Goal: Task Accomplishment & Management: Manage account settings

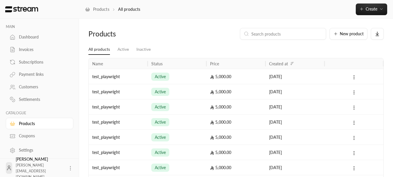
click at [367, 16] on div "Products All products Create Instant Easily create a one-time invoice for quick…" at bounding box center [236, 9] width 314 height 19
click at [366, 14] on button "Create" at bounding box center [371, 9] width 31 height 12
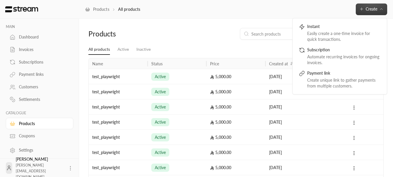
click at [280, 13] on div "Products All products Create Instant Easily create a one-time invoice for quick…" at bounding box center [236, 9] width 314 height 12
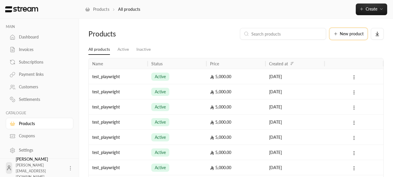
click at [347, 35] on span "New product" at bounding box center [352, 34] width 24 height 4
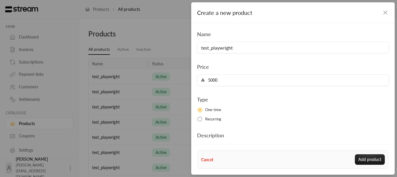
scroll to position [29, 0]
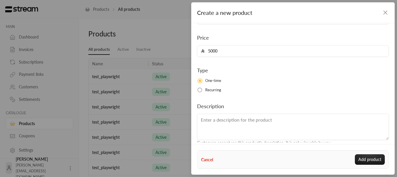
click at [204, 88] on label "Recurring" at bounding box center [293, 90] width 192 height 6
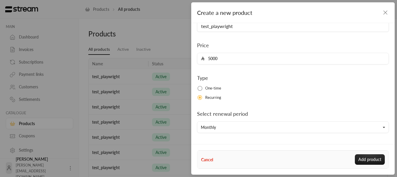
scroll to position [0, 0]
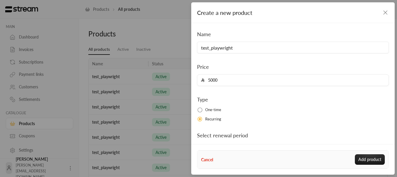
click at [388, 13] on icon "button" at bounding box center [385, 12] width 7 height 7
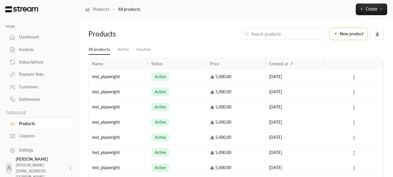
click at [360, 31] on button "New product" at bounding box center [349, 34] width 38 height 12
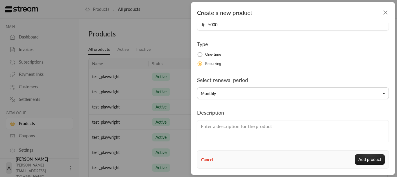
scroll to position [72, 0]
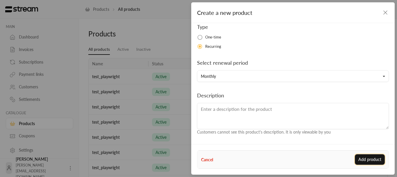
click at [360, 157] on button "Add product" at bounding box center [370, 159] width 30 height 10
type input "0"
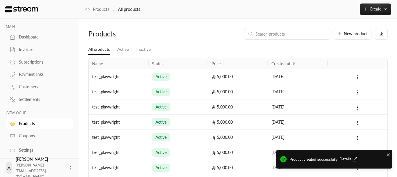
scroll to position [40, 0]
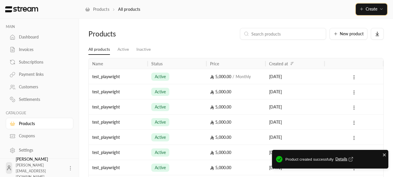
click at [366, 10] on span "Create" at bounding box center [372, 8] width 12 height 5
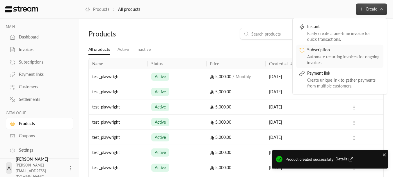
click at [321, 54] on div "Automate recurring invoices for ongoing invoices." at bounding box center [343, 60] width 73 height 12
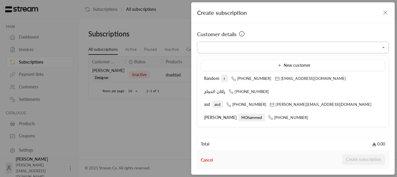
click at [240, 46] on input "Select customer" at bounding box center [293, 47] width 192 height 10
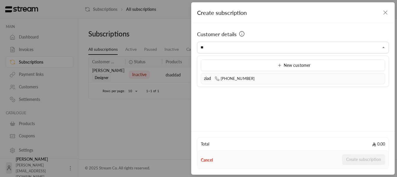
click at [235, 80] on span "[PHONE_NUMBER]" at bounding box center [235, 78] width 40 height 5
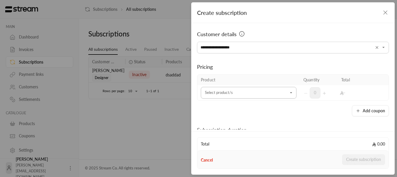
type input "**********"
click at [222, 95] on input "Select customer" at bounding box center [249, 93] width 96 height 10
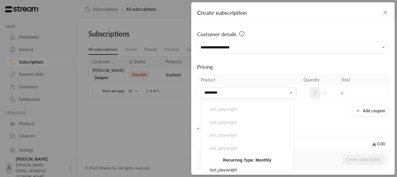
scroll to position [417, 0]
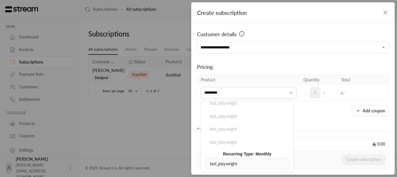
click at [230, 162] on span "test_playwright" at bounding box center [224, 163] width 28 height 5
type input "*********"
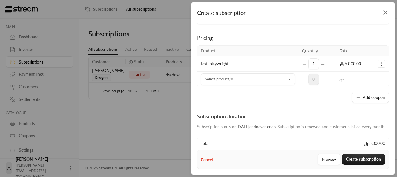
scroll to position [29, 0]
click at [359, 95] on button "Add coupon" at bounding box center [370, 96] width 37 height 11
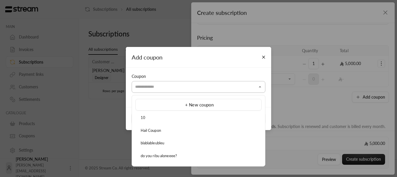
click at [198, 85] on input "Select customer" at bounding box center [199, 86] width 134 height 10
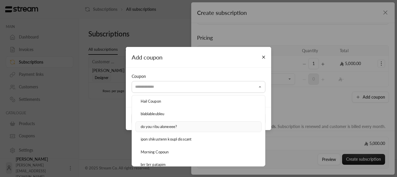
click at [162, 125] on span "do you ribu aloneeee?" at bounding box center [159, 126] width 37 height 5
type input "**********"
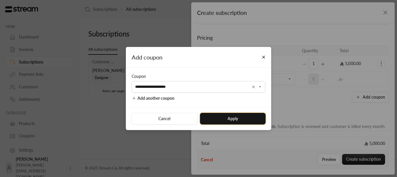
click at [236, 120] on button "Apply" at bounding box center [233, 119] width 66 height 12
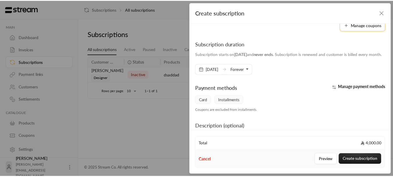
scroll to position [116, 0]
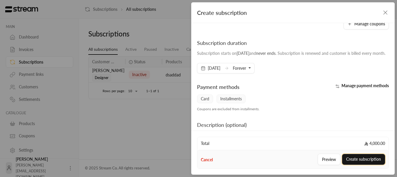
click at [360, 157] on button "Create subscription" at bounding box center [363, 159] width 43 height 11
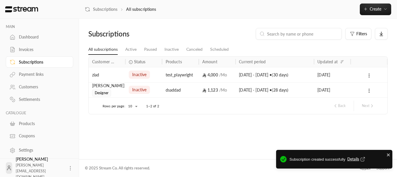
click at [351, 158] on span "Details" at bounding box center [357, 159] width 19 height 6
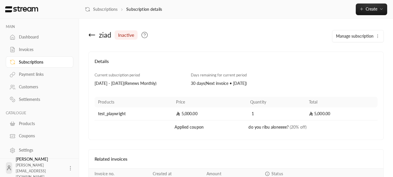
click at [354, 36] on span "Manage subscription" at bounding box center [355, 35] width 38 height 5
click at [302, 32] on div "Manage subscription Edit subscription Cancel subscription" at bounding box center [336, 36] width 100 height 12
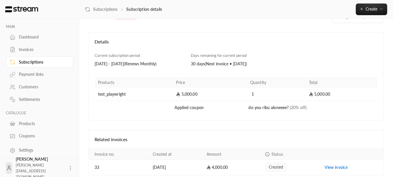
scroll to position [45, 0]
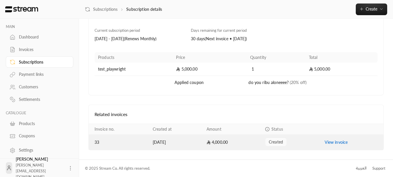
click at [337, 143] on link "View invoice" at bounding box center [336, 141] width 23 height 5
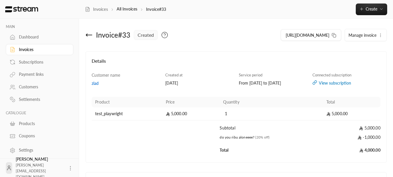
click at [91, 34] on icon at bounding box center [89, 34] width 7 height 7
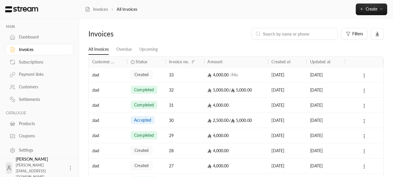
click at [120, 73] on div "ziad" at bounding box center [107, 74] width 31 height 15
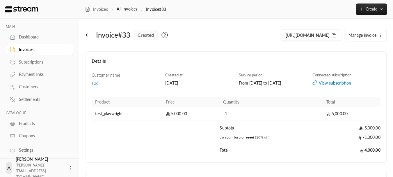
click at [39, 62] on div "Subscriptions" at bounding box center [42, 62] width 47 height 6
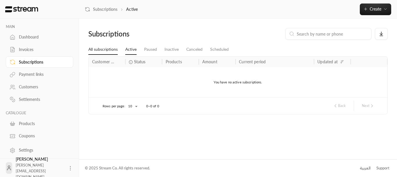
click at [112, 47] on link "All subscriptions" at bounding box center [102, 49] width 29 height 10
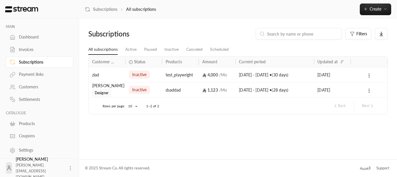
click at [109, 73] on div "ziad" at bounding box center [107, 74] width 30 height 15
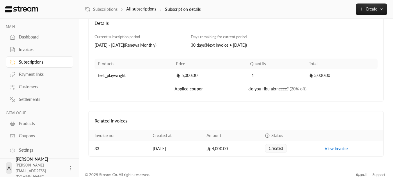
scroll to position [45, 0]
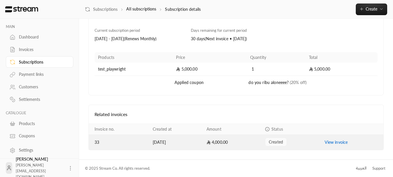
click at [328, 142] on link "View invoice" at bounding box center [336, 141] width 23 height 5
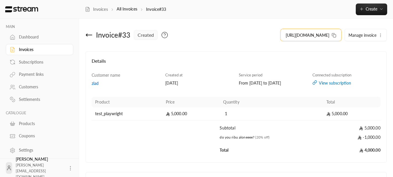
click at [336, 34] on icon at bounding box center [334, 35] width 5 height 5
click at [93, 37] on icon at bounding box center [89, 34] width 7 height 7
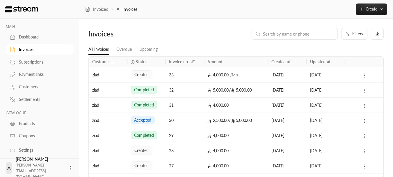
click at [35, 65] on link "Subscriptions" at bounding box center [39, 61] width 67 height 11
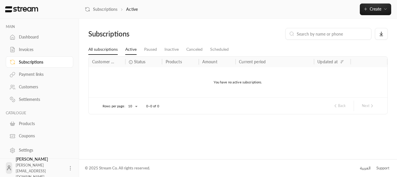
click at [109, 47] on link "All subscriptions" at bounding box center [102, 49] width 29 height 10
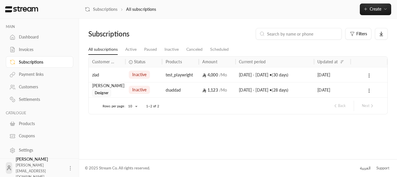
click at [111, 73] on div "ziad" at bounding box center [107, 74] width 30 height 15
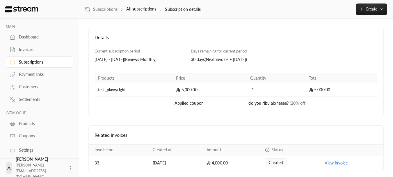
scroll to position [45, 0]
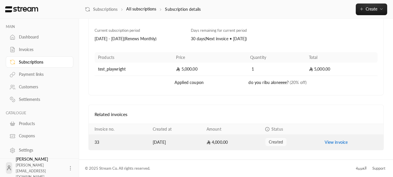
click at [336, 142] on link "View invoice" at bounding box center [336, 141] width 23 height 5
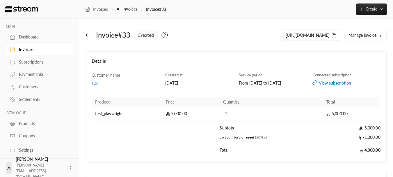
click at [364, 81] on div "View subscription" at bounding box center [346, 83] width 68 height 6
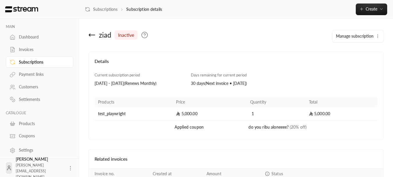
click at [276, 36] on div "ziad inactive" at bounding box center [186, 35] width 201 height 14
click at [24, 46] on link "Invoices" at bounding box center [39, 49] width 67 height 11
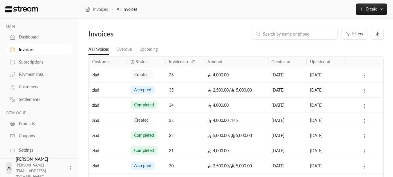
click at [109, 75] on div "ziad" at bounding box center [107, 74] width 31 height 15
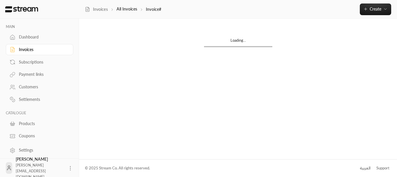
click at [36, 65] on link "Subscriptions" at bounding box center [39, 61] width 67 height 11
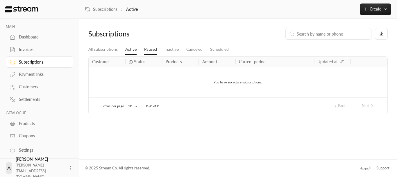
click at [154, 50] on link "Paused" at bounding box center [150, 49] width 13 height 10
click at [170, 51] on link "Inactive" at bounding box center [172, 49] width 14 height 10
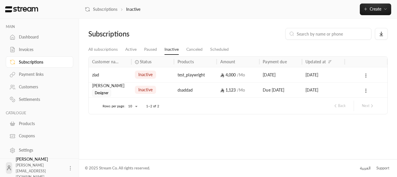
click at [104, 71] on div "ziad" at bounding box center [110, 74] width 36 height 15
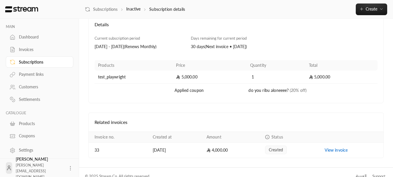
scroll to position [36, 0]
click at [31, 127] on link "Products" at bounding box center [39, 123] width 67 height 11
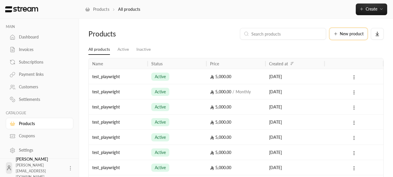
click at [363, 35] on span "New product" at bounding box center [352, 34] width 24 height 4
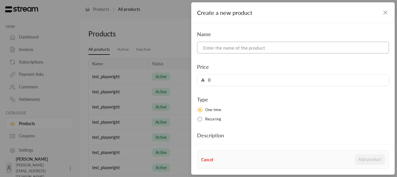
click at [275, 52] on input at bounding box center [293, 48] width 192 height 12
type input "test_playwright"
click at [253, 79] on input "0" at bounding box center [295, 79] width 181 height 11
type input "5000"
click at [208, 120] on span "Recurring" at bounding box center [213, 119] width 16 height 6
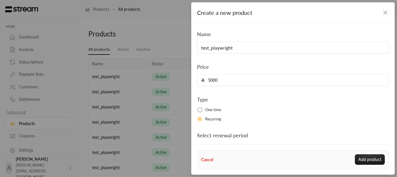
click at [385, 15] on icon "button" at bounding box center [385, 12] width 7 height 7
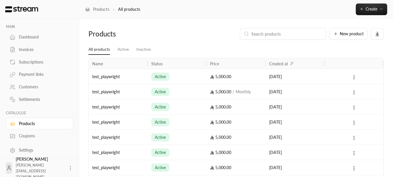
click at [30, 64] on div "Subscriptions" at bounding box center [42, 62] width 47 height 6
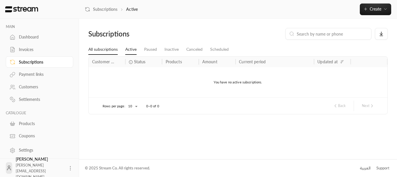
click at [110, 51] on link "All subscriptions" at bounding box center [102, 49] width 29 height 10
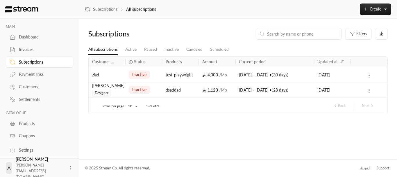
click at [120, 75] on div "ziad" at bounding box center [107, 74] width 30 height 15
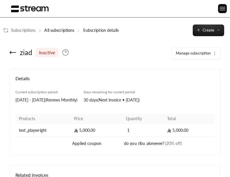
click at [15, 54] on icon at bounding box center [12, 52] width 7 height 7
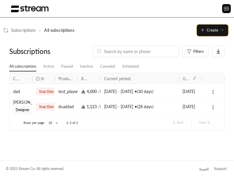
click at [207, 31] on span "Create" at bounding box center [212, 30] width 24 height 5
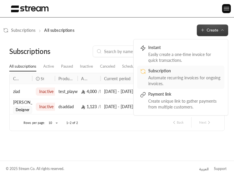
click at [179, 79] on div "Automate recurring invoices for ongoing invoices." at bounding box center [184, 81] width 73 height 12
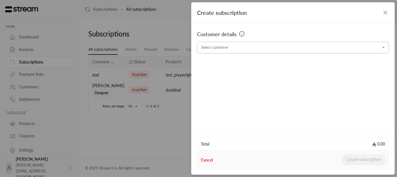
click at [257, 45] on input "Select customer" at bounding box center [293, 47] width 192 height 10
click at [216, 75] on div "ziad [PHONE_NUMBER]" at bounding box center [293, 78] width 178 height 6
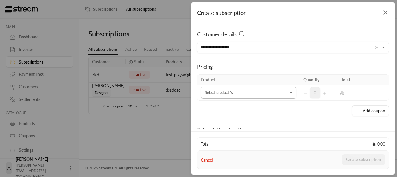
type input "**********"
click at [217, 93] on input "Select customer" at bounding box center [249, 93] width 96 height 10
click at [242, 93] on input "Select customer" at bounding box center [249, 93] width 96 height 10
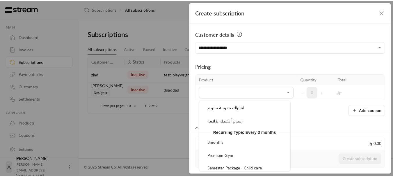
scroll to position [1853, 0]
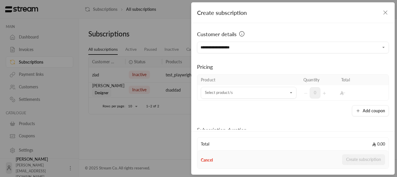
click at [384, 10] on icon "button" at bounding box center [385, 12] width 7 height 7
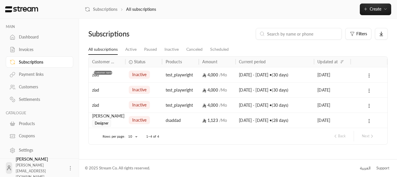
click at [104, 72] on div "Customer name" at bounding box center [103, 72] width 19 height 4
click at [99, 75] on div "ziad" at bounding box center [107, 74] width 30 height 15
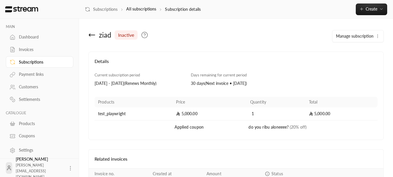
click at [108, 34] on div "ziad" at bounding box center [105, 34] width 12 height 9
click at [133, 52] on div "Details Current subscription period [DATE] - [DATE] ( Renews Monthly ) Days rem…" at bounding box center [235, 95] width 295 height 88
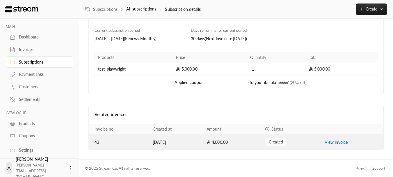
click at [328, 142] on link "View invoice" at bounding box center [336, 141] width 23 height 5
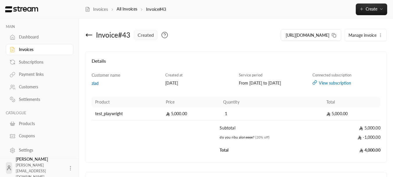
click at [84, 36] on div "Invoice # 43 created" at bounding box center [159, 35] width 153 height 14
click at [88, 35] on icon at bounding box center [89, 35] width 6 height 0
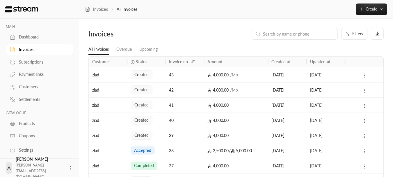
click at [111, 74] on div "ziad" at bounding box center [107, 74] width 31 height 15
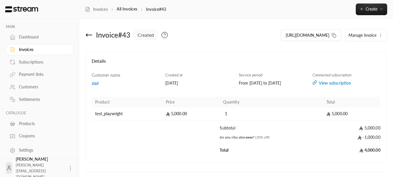
click at [42, 60] on div "Subscriptions" at bounding box center [42, 62] width 47 height 6
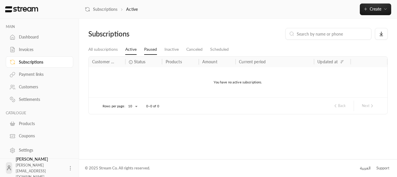
click at [148, 47] on link "Paused" at bounding box center [150, 49] width 13 height 10
click at [102, 47] on link "All subscriptions" at bounding box center [102, 49] width 29 height 10
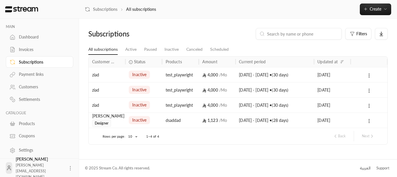
click at [119, 74] on div "ziad" at bounding box center [107, 74] width 30 height 15
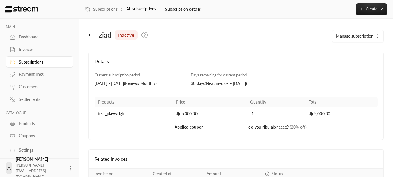
scroll to position [29, 0]
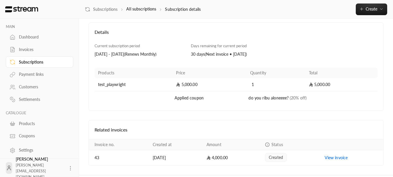
click at [128, 82] on td "test_playwright" at bounding box center [134, 84] width 78 height 13
click at [184, 82] on td "5,000.00" at bounding box center [210, 84] width 74 height 13
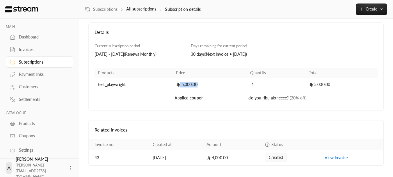
click at [184, 82] on td "5,000.00" at bounding box center [210, 84] width 74 height 13
click at [158, 80] on td "test_playwright" at bounding box center [134, 84] width 78 height 13
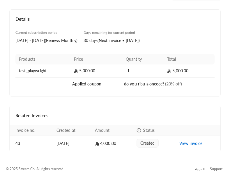
scroll to position [65, 0]
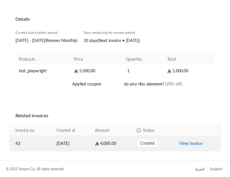
click at [191, 144] on link "View invoice" at bounding box center [190, 143] width 23 height 5
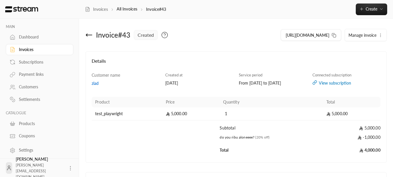
click at [88, 35] on icon at bounding box center [89, 34] width 7 height 7
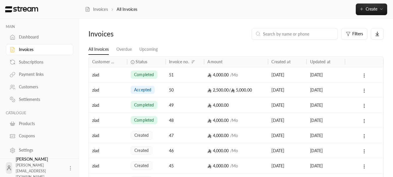
click at [37, 66] on link "Subscriptions" at bounding box center [39, 61] width 67 height 11
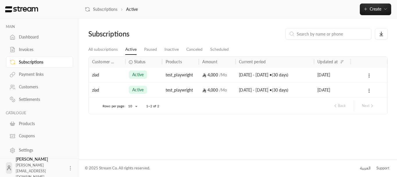
click at [110, 75] on div "ziad" at bounding box center [107, 74] width 30 height 15
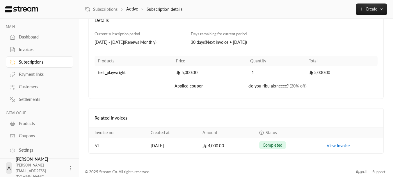
scroll to position [45, 0]
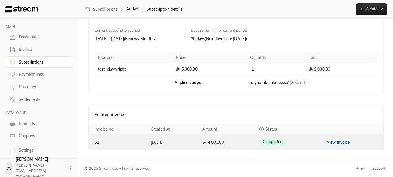
click at [342, 140] on link "View invoice" at bounding box center [338, 141] width 23 height 5
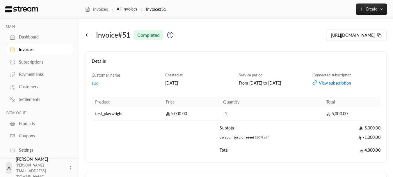
click at [91, 35] on icon at bounding box center [89, 35] width 6 height 0
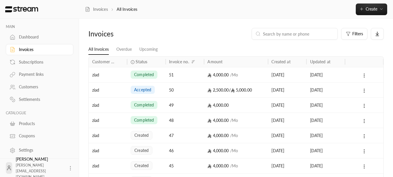
scroll to position [29, 0]
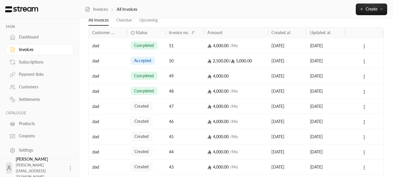
drag, startPoint x: 124, startPoint y: 48, endPoint x: 131, endPoint y: 52, distance: 7.9
click at [131, 52] on div "ziad completed 51 4,000.00 / [DATE] [DATE]" at bounding box center [236, 45] width 295 height 15
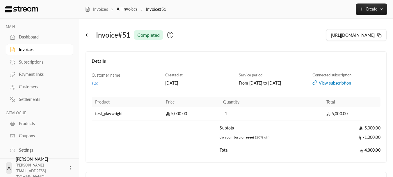
click at [29, 64] on div "Subscriptions" at bounding box center [42, 62] width 47 height 6
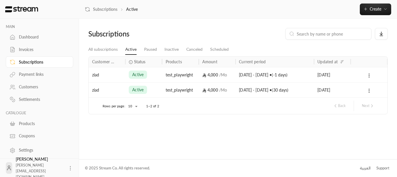
click at [123, 77] on div "ziad" at bounding box center [107, 74] width 37 height 15
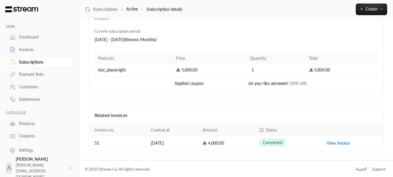
scroll to position [45, 0]
click at [158, 132] on th "Created at" at bounding box center [173, 129] width 52 height 11
click at [208, 120] on div "Related invoices" at bounding box center [236, 114] width 295 height 19
